Goal: Task Accomplishment & Management: Use online tool/utility

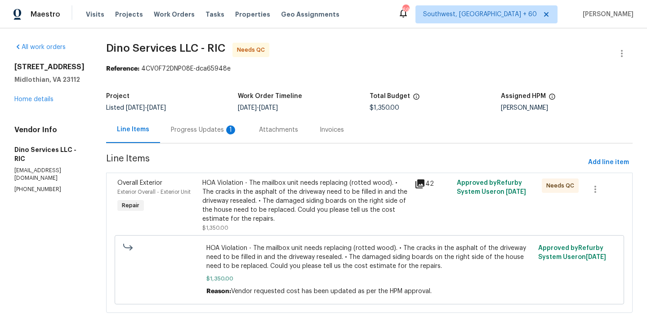
click at [214, 136] on div "Progress Updates 1" at bounding box center [204, 129] width 88 height 27
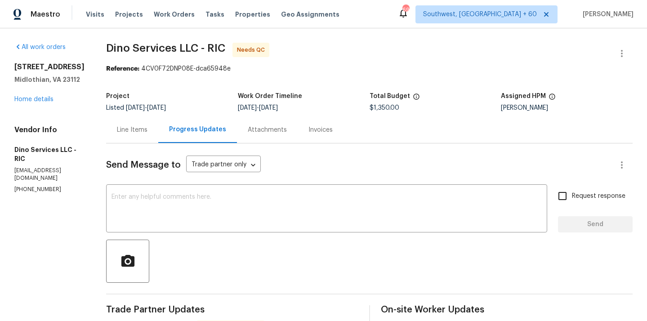
click at [122, 125] on div "Line Items" at bounding box center [132, 129] width 52 height 27
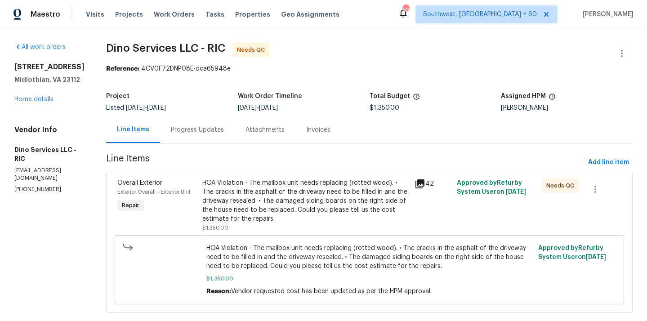
click at [259, 204] on div "HOA Violation - The mailbox unit needs replacing (rotted wood). • The cracks in…" at bounding box center [305, 201] width 207 height 45
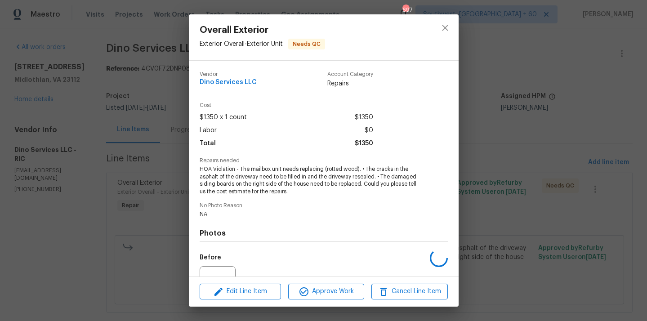
scroll to position [93, 0]
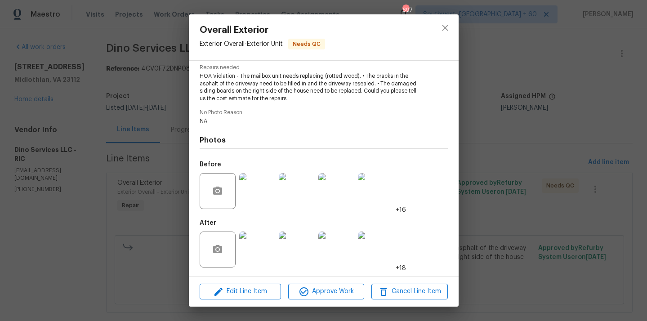
click at [261, 252] on img at bounding box center [257, 250] width 36 height 36
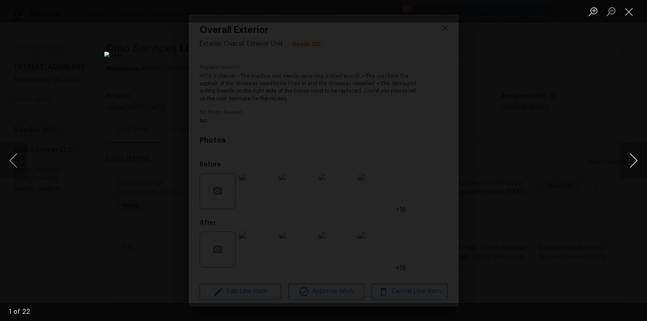
click at [632, 156] on button "Next image" at bounding box center [633, 161] width 27 height 36
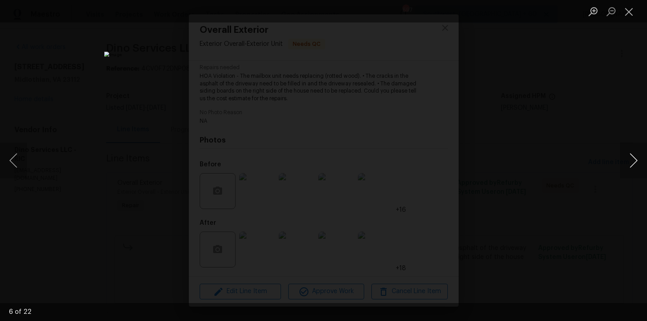
click at [632, 156] on button "Next image" at bounding box center [633, 161] width 27 height 36
click at [631, 166] on button "Next image" at bounding box center [633, 161] width 27 height 36
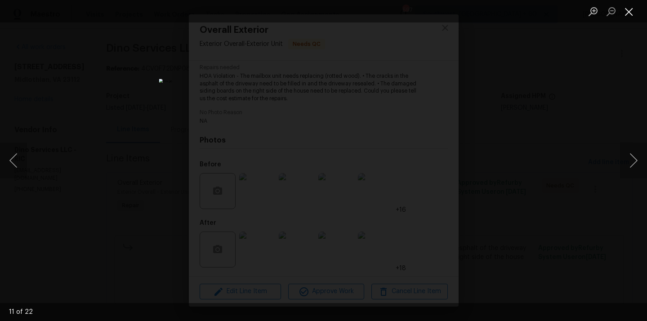
click at [625, 12] on button "Close lightbox" at bounding box center [629, 12] width 18 height 16
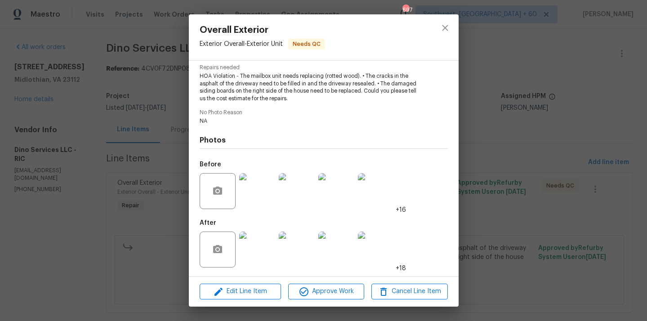
click at [375, 247] on img at bounding box center [376, 250] width 36 height 36
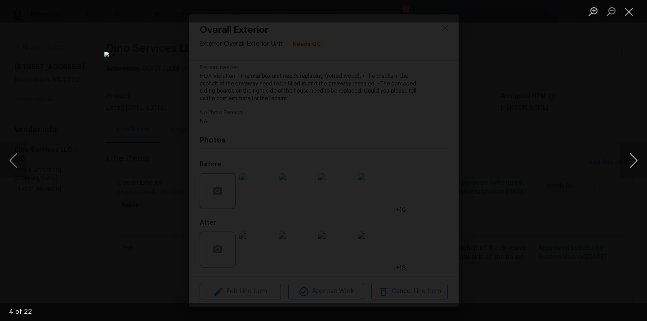
click at [628, 161] on button "Next image" at bounding box center [633, 161] width 27 height 36
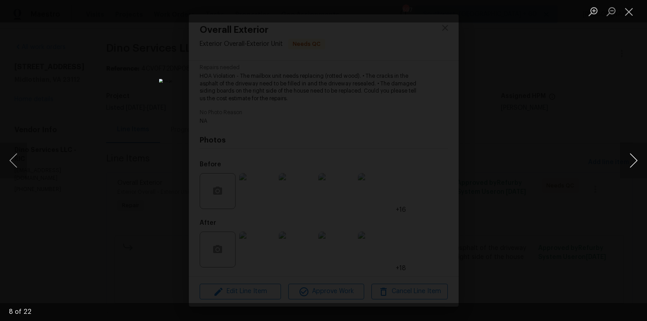
click at [628, 161] on button "Next image" at bounding box center [633, 161] width 27 height 36
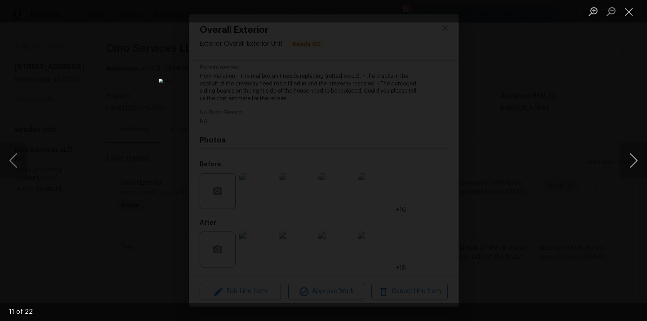
click at [628, 161] on button "Next image" at bounding box center [633, 161] width 27 height 36
click at [628, 162] on button "Next image" at bounding box center [633, 161] width 27 height 36
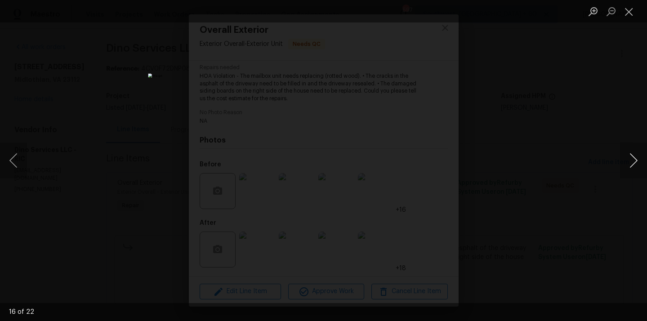
click at [628, 163] on button "Next image" at bounding box center [633, 161] width 27 height 36
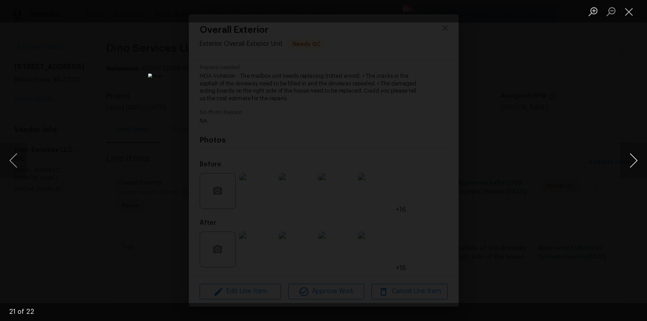
click at [628, 163] on button "Next image" at bounding box center [633, 161] width 27 height 36
click at [625, 17] on button "Close lightbox" at bounding box center [629, 12] width 18 height 16
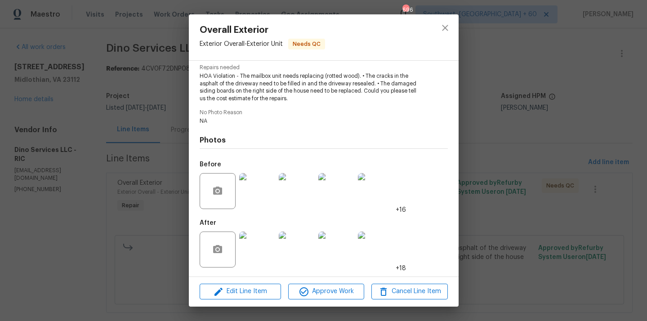
click at [264, 242] on img at bounding box center [257, 250] width 36 height 36
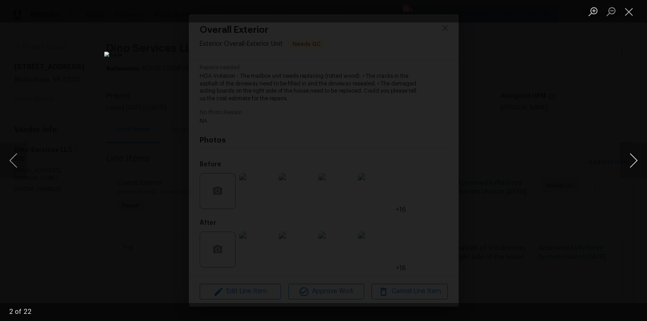
click at [634, 157] on button "Next image" at bounding box center [633, 161] width 27 height 36
click at [639, 162] on button "Next image" at bounding box center [633, 161] width 27 height 36
click at [636, 157] on button "Next image" at bounding box center [633, 161] width 27 height 36
click at [635, 157] on button "Next image" at bounding box center [633, 161] width 27 height 36
click at [13, 164] on button "Previous image" at bounding box center [13, 161] width 27 height 36
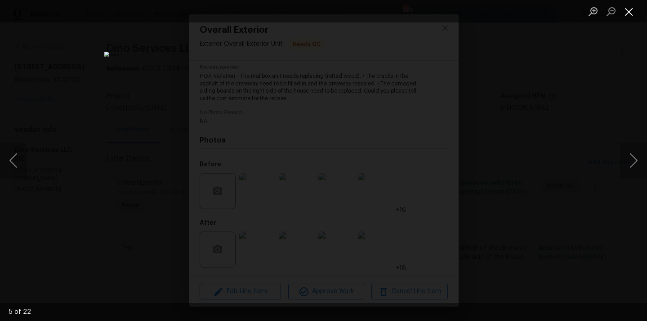
click at [633, 12] on button "Close lightbox" at bounding box center [629, 12] width 18 height 16
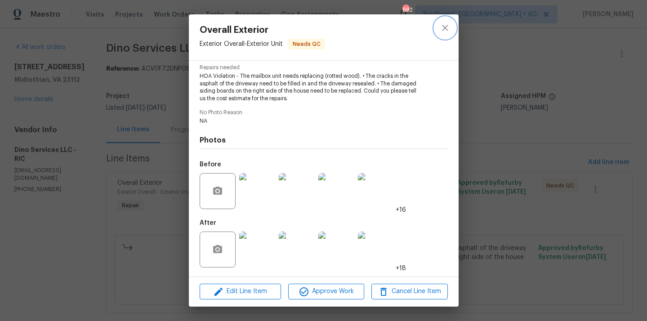
click at [453, 26] on button "close" at bounding box center [445, 28] width 22 height 22
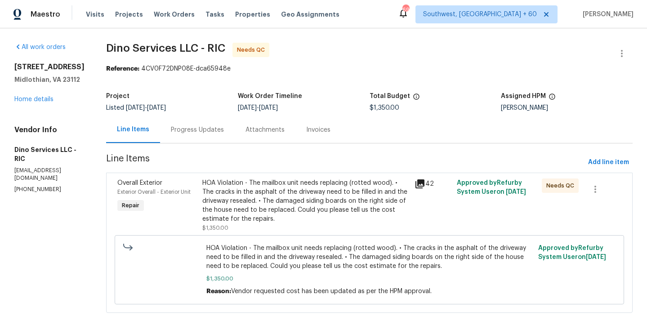
click at [202, 133] on div "Progress Updates" at bounding box center [197, 129] width 53 height 9
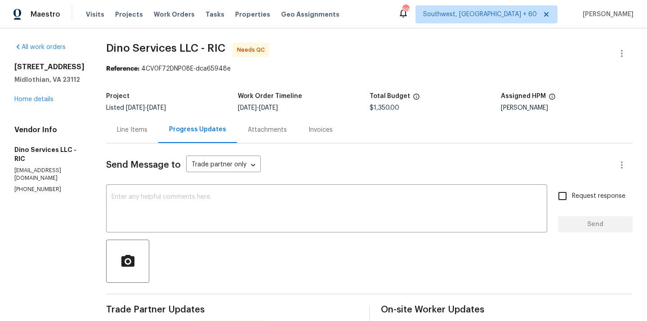
click at [129, 128] on div "Line Items" at bounding box center [132, 129] width 31 height 9
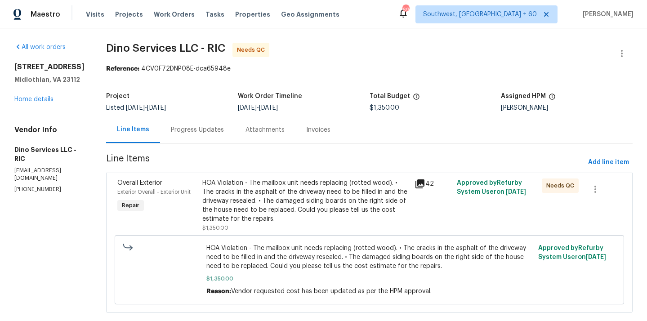
scroll to position [18, 0]
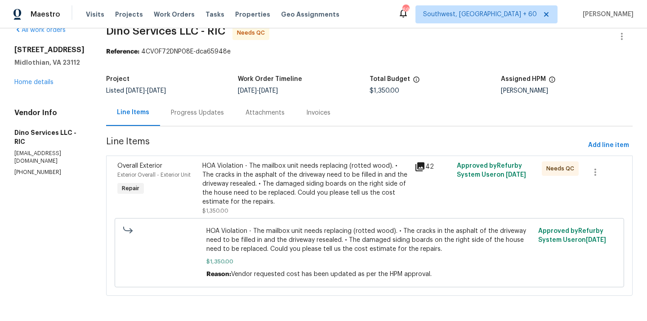
click at [179, 113] on div "Progress Updates" at bounding box center [197, 112] width 53 height 9
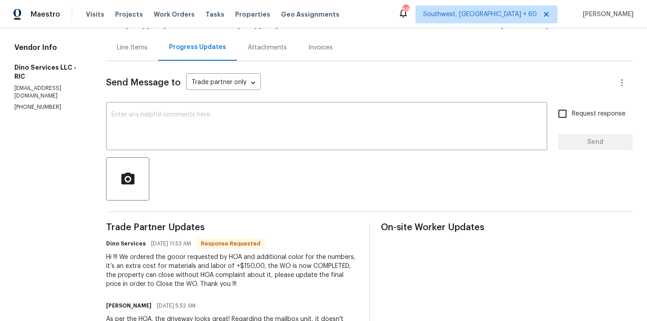
scroll to position [54, 0]
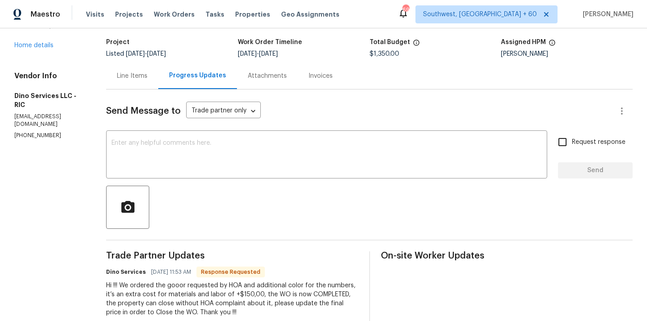
click at [133, 76] on div "Line Items" at bounding box center [132, 76] width 31 height 9
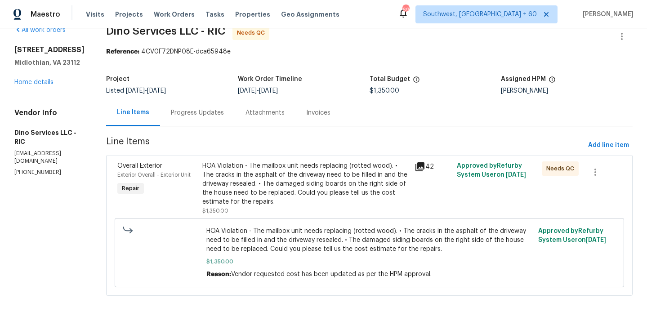
scroll to position [18, 0]
click at [257, 197] on div "HOA Violation - The mailbox unit needs replacing (rotted wood). • The cracks in…" at bounding box center [305, 183] width 207 height 45
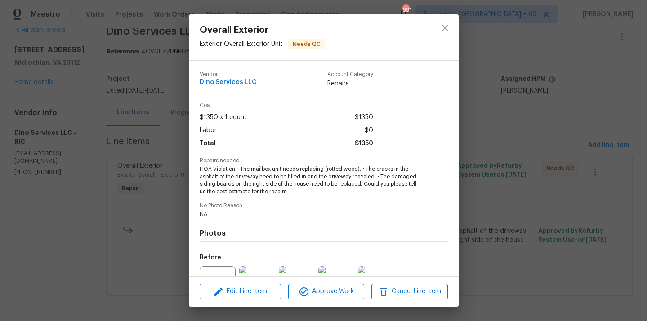
scroll to position [93, 0]
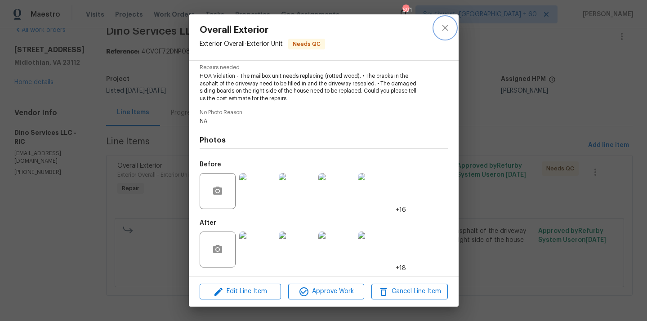
click at [440, 31] on icon "close" at bounding box center [445, 27] width 11 height 11
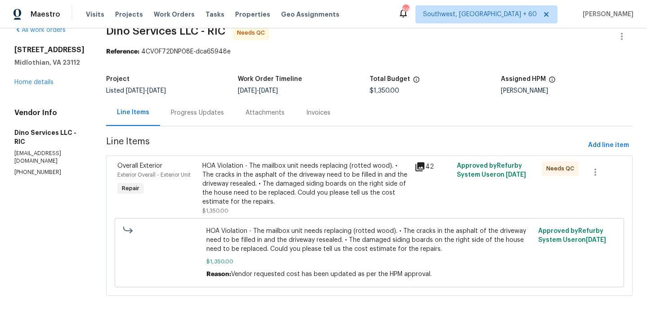
click at [199, 116] on div "Progress Updates" at bounding box center [197, 112] width 53 height 9
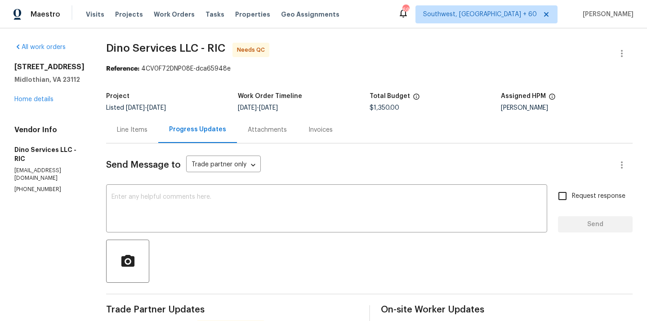
click at [140, 131] on div "Line Items" at bounding box center [132, 129] width 31 height 9
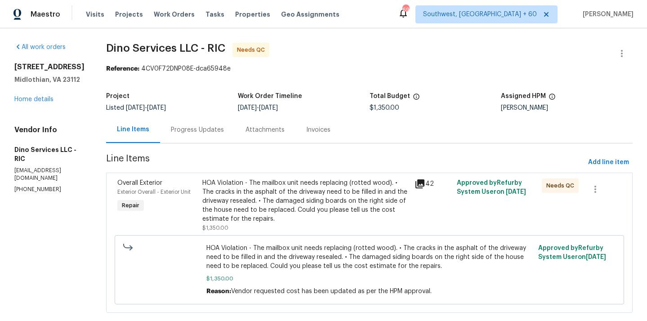
click at [299, 213] on div "HOA Violation - The mailbox unit needs replacing (rotted wood). • The cracks in…" at bounding box center [305, 201] width 207 height 45
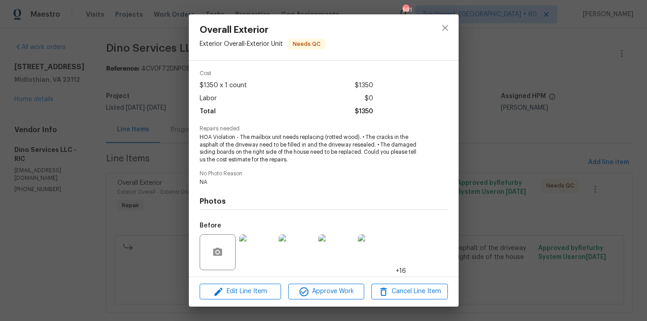
scroll to position [93, 0]
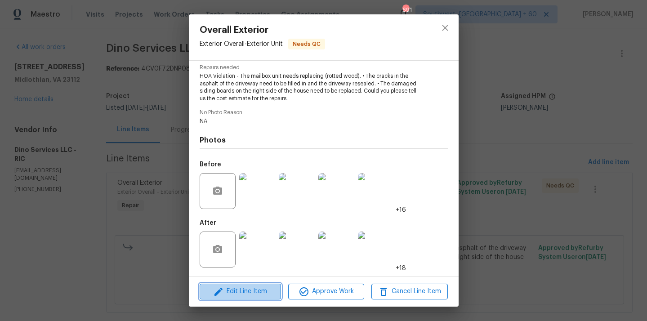
click at [256, 287] on span "Edit Line Item" at bounding box center [240, 291] width 76 height 11
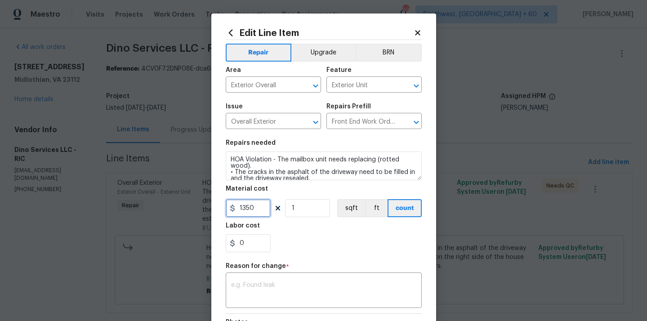
click at [255, 210] on input "1350" at bounding box center [248, 208] width 45 height 18
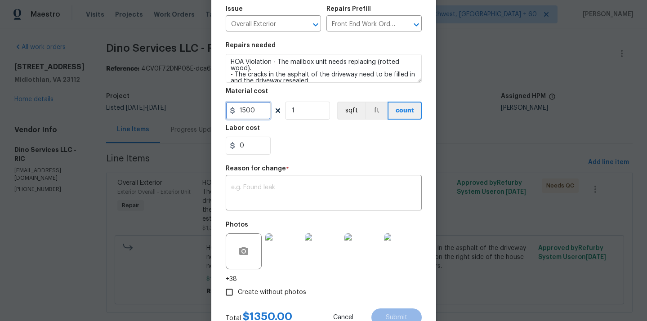
scroll to position [131, 0]
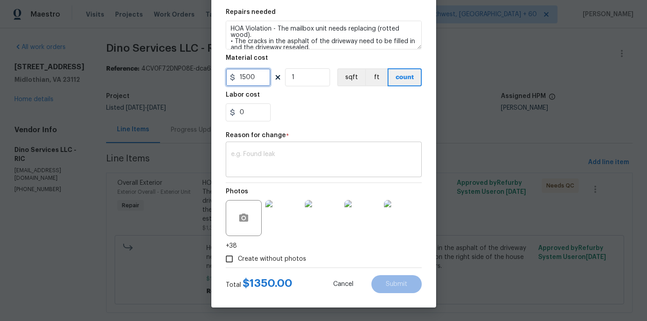
type input "1500"
click at [283, 163] on textarea at bounding box center [323, 160] width 185 height 19
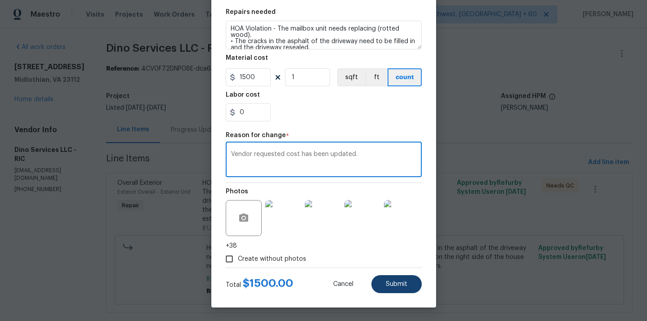
type textarea "Vendor requested cost has been updated."
click at [392, 283] on span "Submit" at bounding box center [397, 284] width 22 height 7
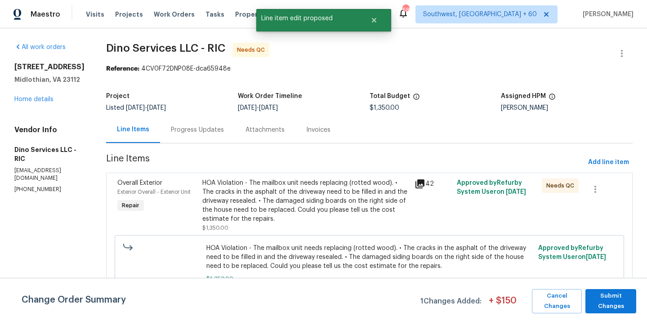
scroll to position [18, 0]
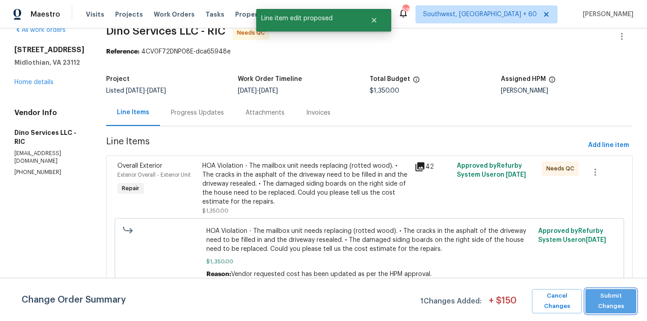
click at [611, 297] on span "Submit Changes" at bounding box center [611, 301] width 42 height 21
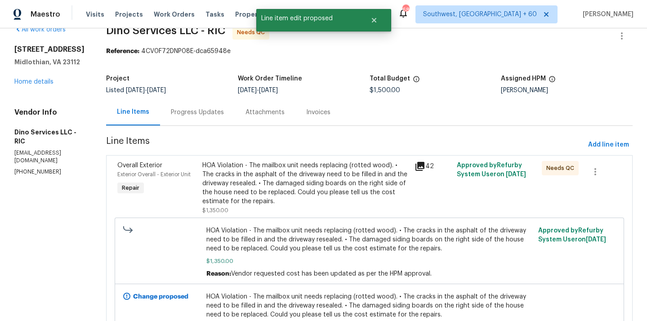
scroll to position [84, 0]
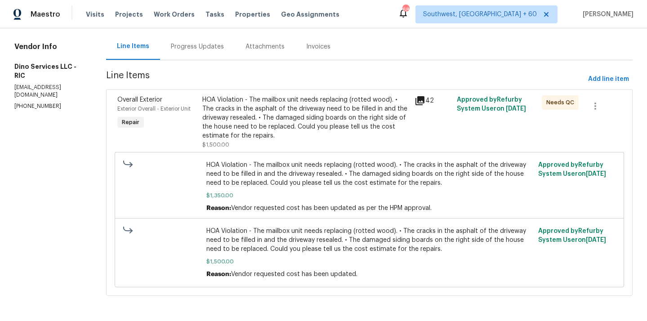
click at [217, 117] on div "HOA Violation - The mailbox unit needs replacing (rotted wood). • The cracks in…" at bounding box center [305, 117] width 207 height 45
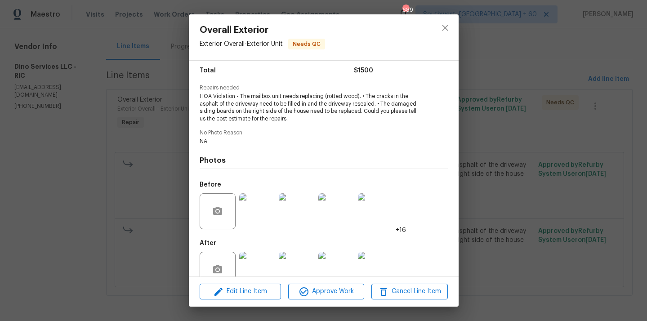
scroll to position [93, 0]
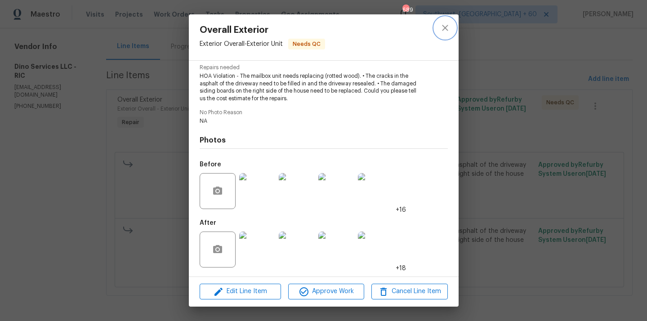
click at [452, 27] on button "close" at bounding box center [445, 28] width 22 height 22
